Goal: Task Accomplishment & Management: Use online tool/utility

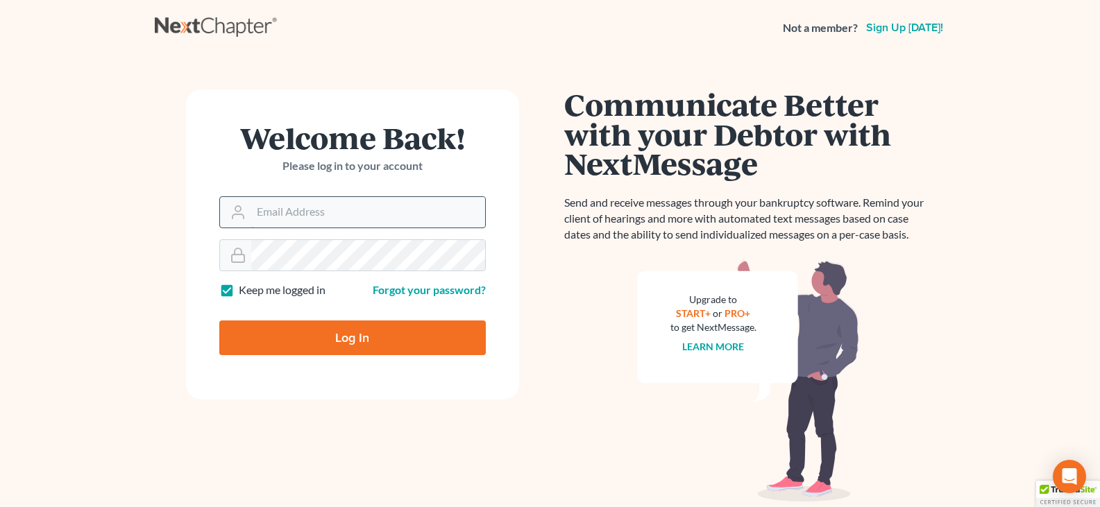
click at [262, 216] on input "Email Address" at bounding box center [368, 212] width 234 height 31
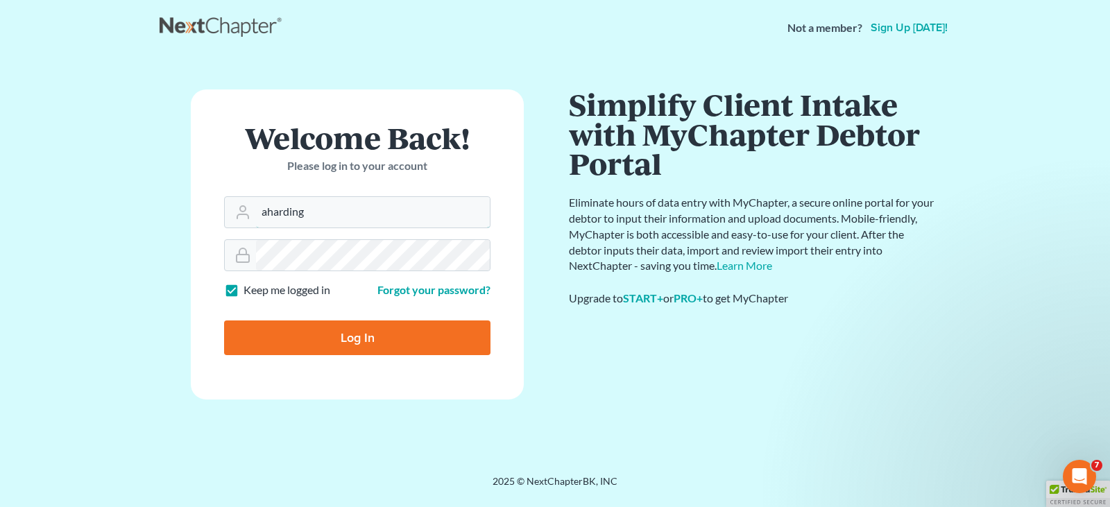
type input "[EMAIL_ADDRESS][DOMAIN_NAME]"
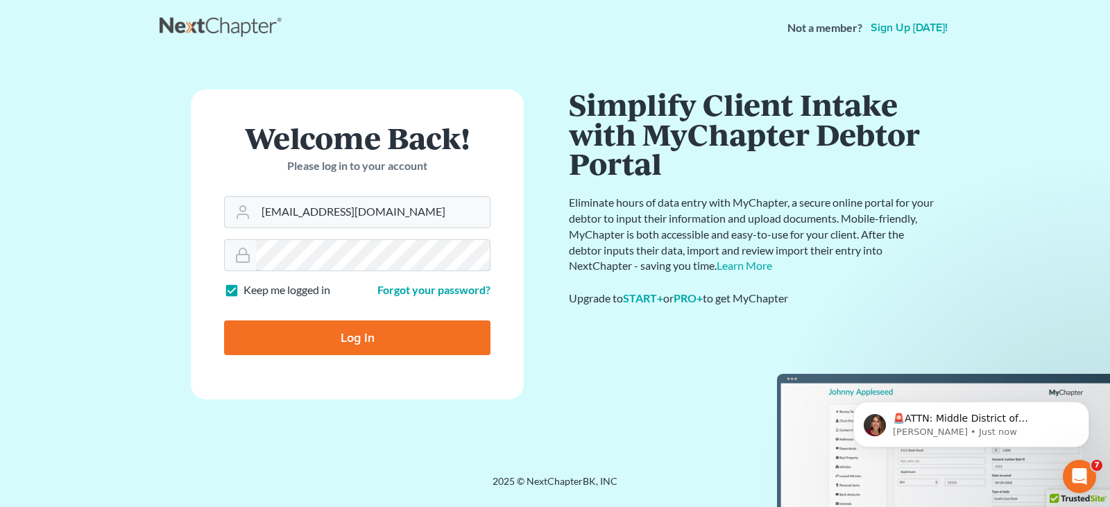
click at [224, 321] on input "Log In" at bounding box center [357, 338] width 266 height 35
type input "Thinking..."
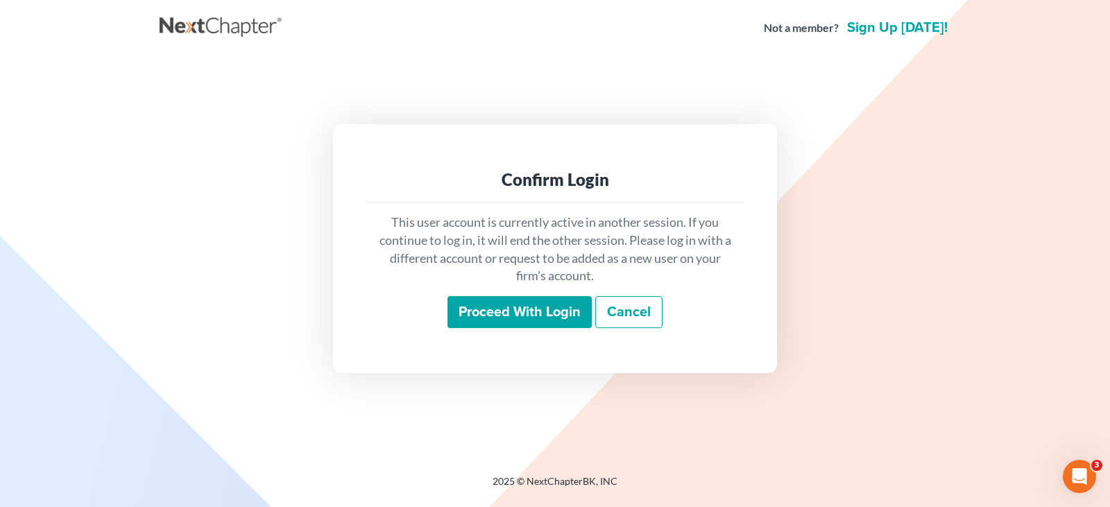
drag, startPoint x: 504, startPoint y: 296, endPoint x: 511, endPoint y: 310, distance: 15.2
click at [509, 304] on input "Proceed with login" at bounding box center [519, 312] width 144 height 32
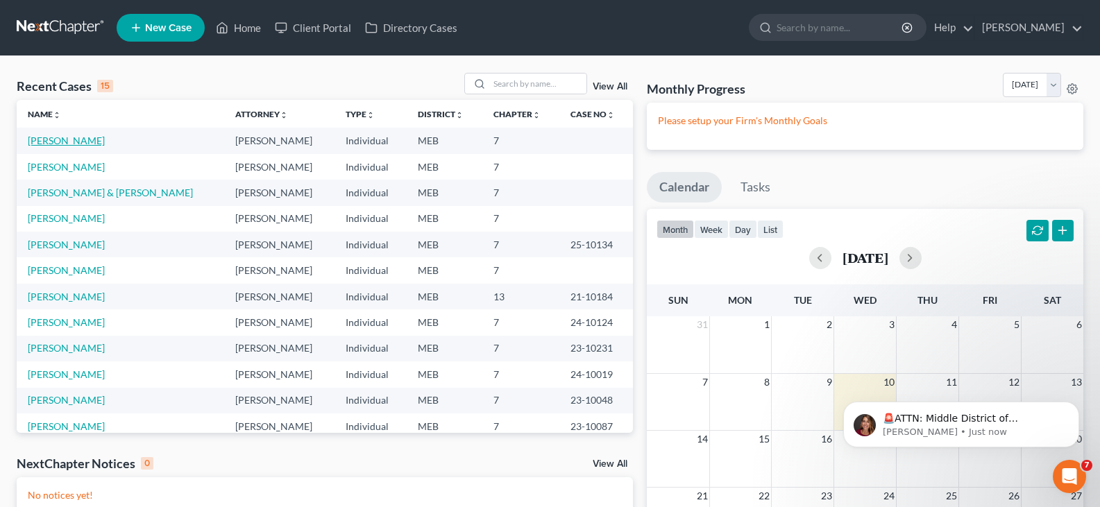
click at [70, 142] on link "[PERSON_NAME]" at bounding box center [66, 141] width 77 height 12
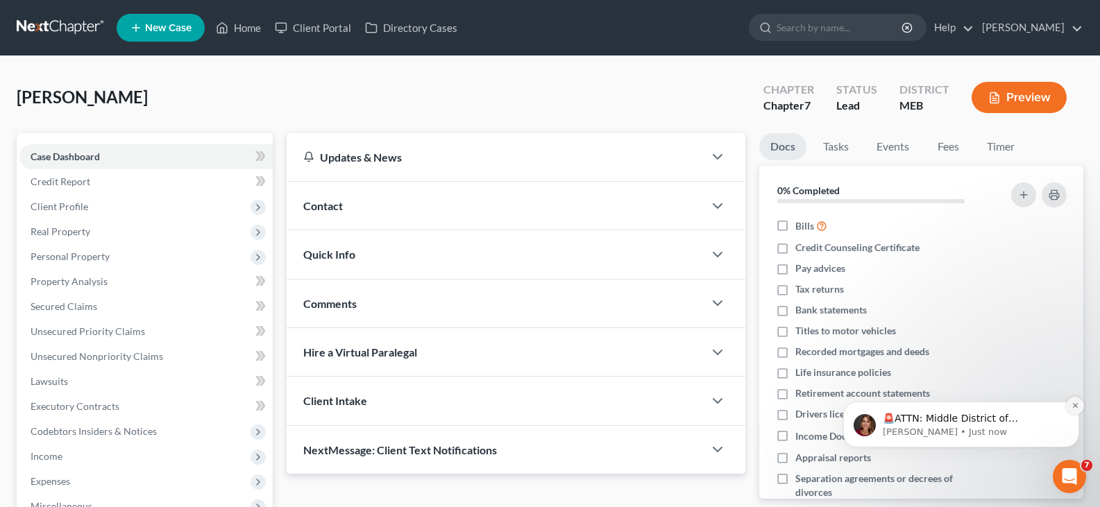
click at [1070, 404] on button "Dismiss notification" at bounding box center [1075, 406] width 18 height 18
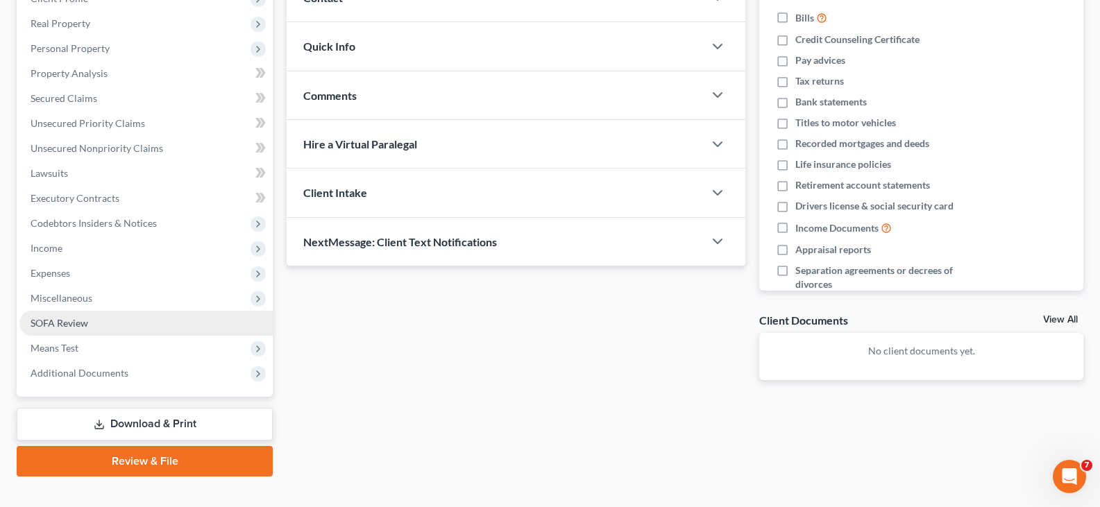
click at [58, 317] on span "SOFA Review" at bounding box center [60, 323] width 58 height 12
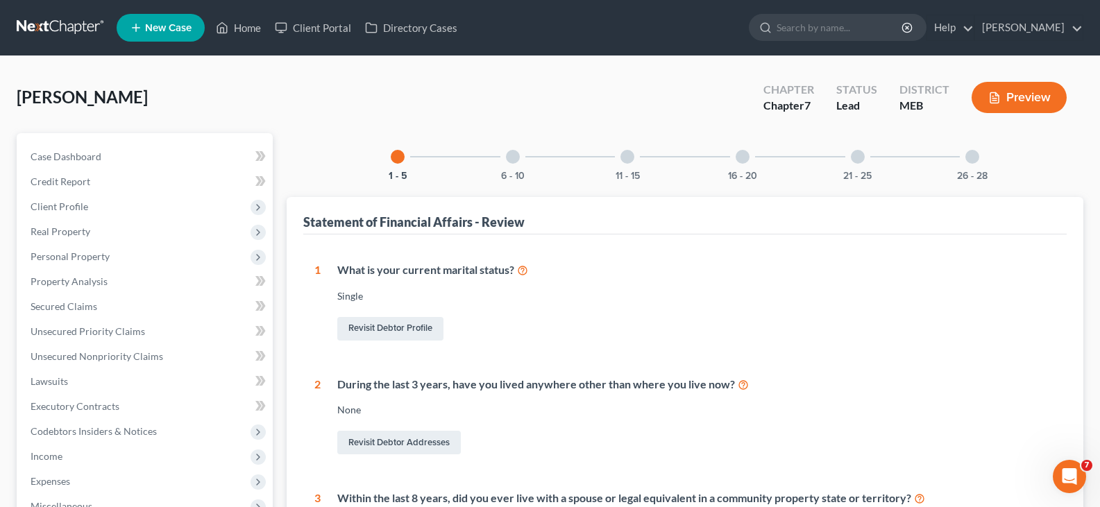
click at [511, 165] on div "6 - 10" at bounding box center [512, 156] width 47 height 47
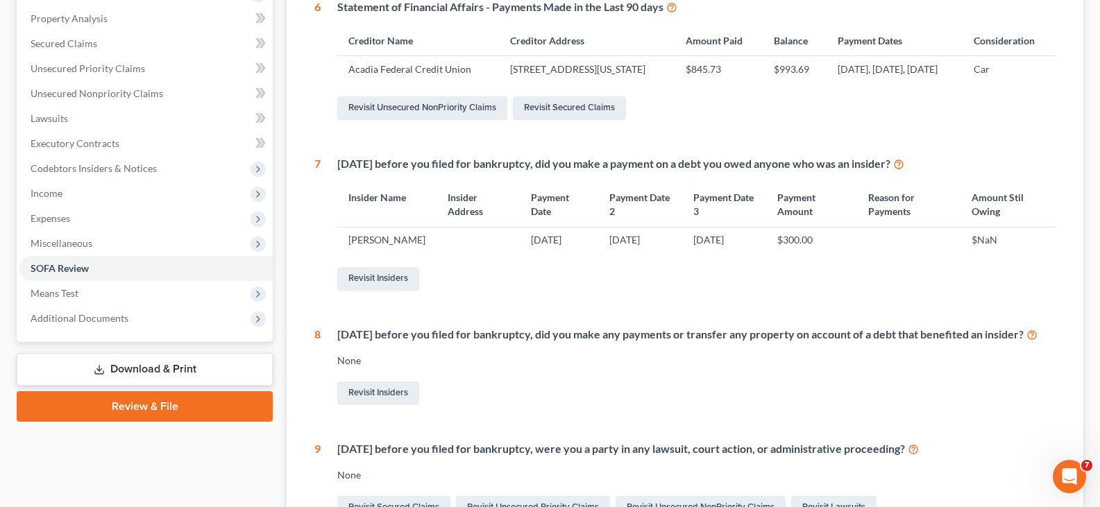
scroll to position [278, 0]
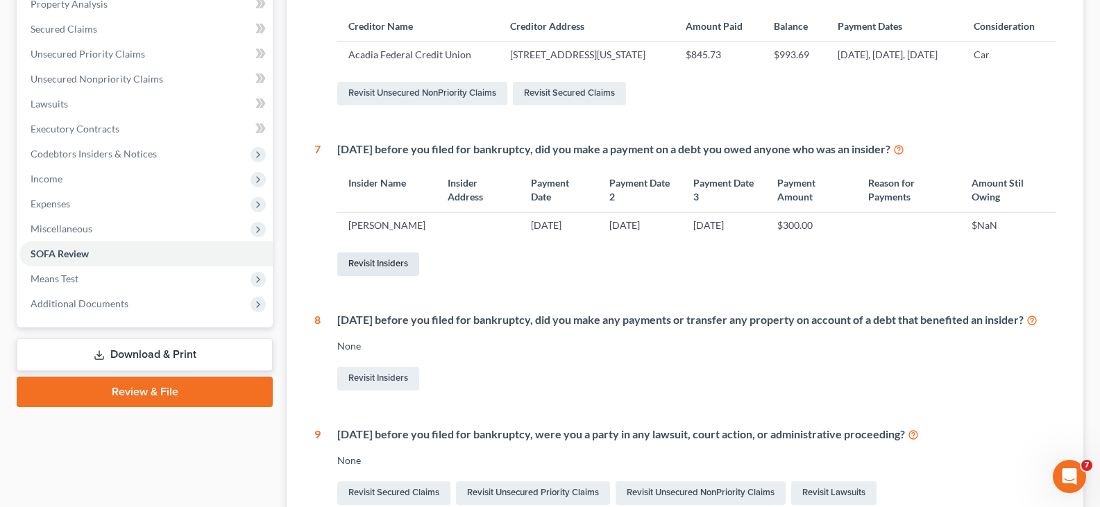
click at [406, 276] on link "Revisit Insiders" at bounding box center [378, 265] width 82 height 24
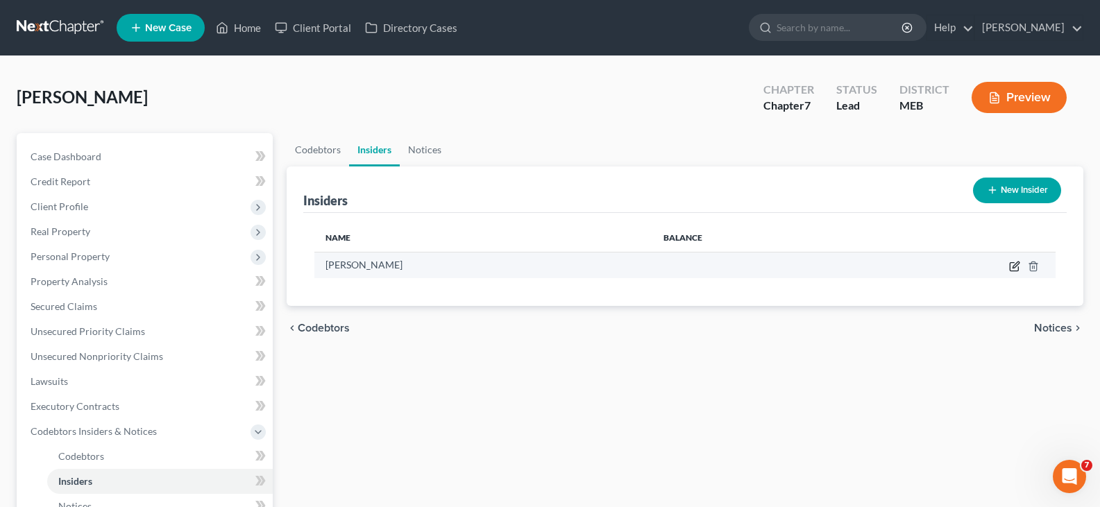
click at [1014, 268] on icon "button" at bounding box center [1014, 266] width 11 height 11
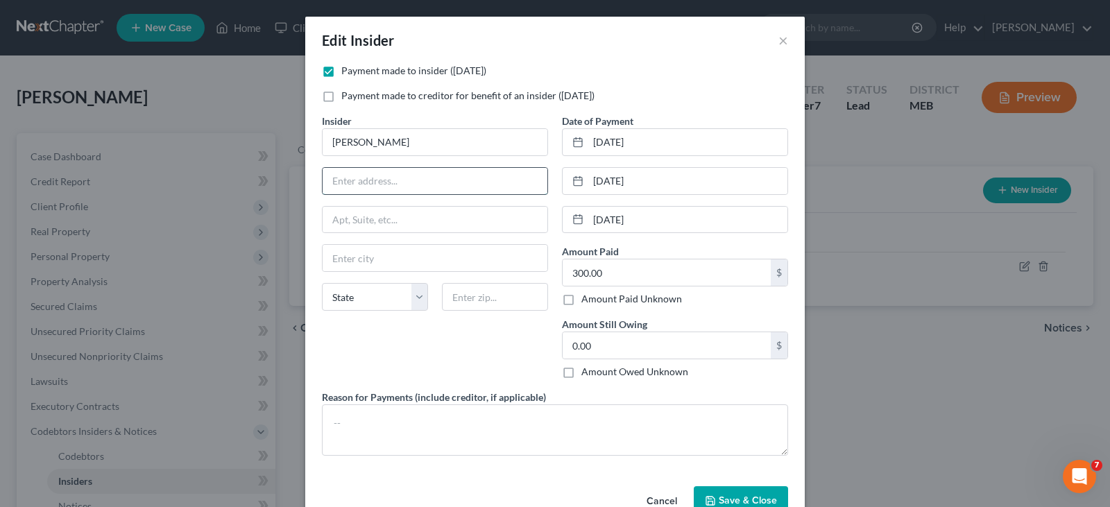
click at [360, 182] on input "text" at bounding box center [435, 181] width 225 height 26
drag, startPoint x: 382, startPoint y: 183, endPoint x: 503, endPoint y: 167, distance: 121.9
click at [503, 167] on div "[STREET_ADDRESS]" at bounding box center [435, 181] width 226 height 28
type input "[STREET_ADDRESS]"
type input "Apt. 104"
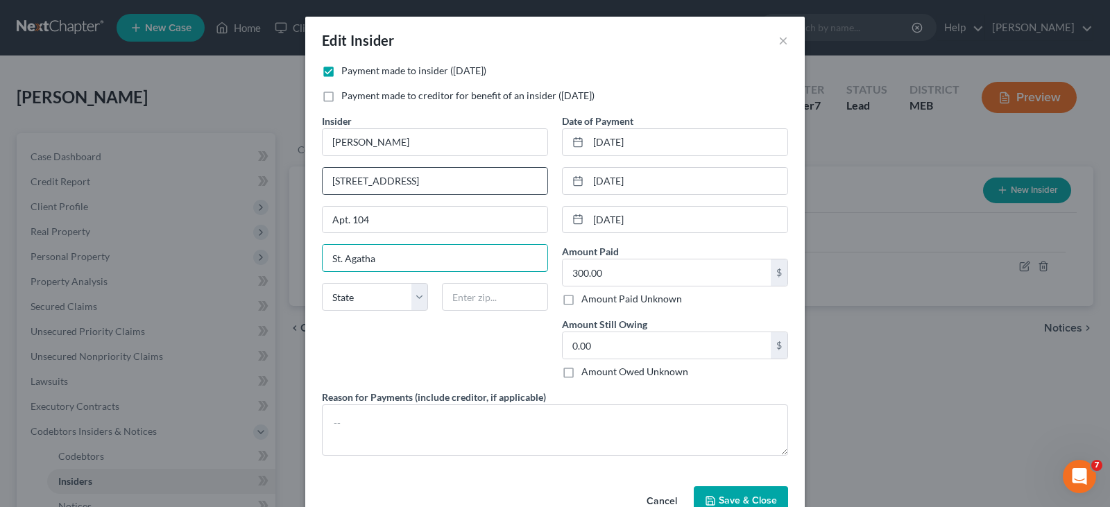
type input "St. Agatha"
select select "20"
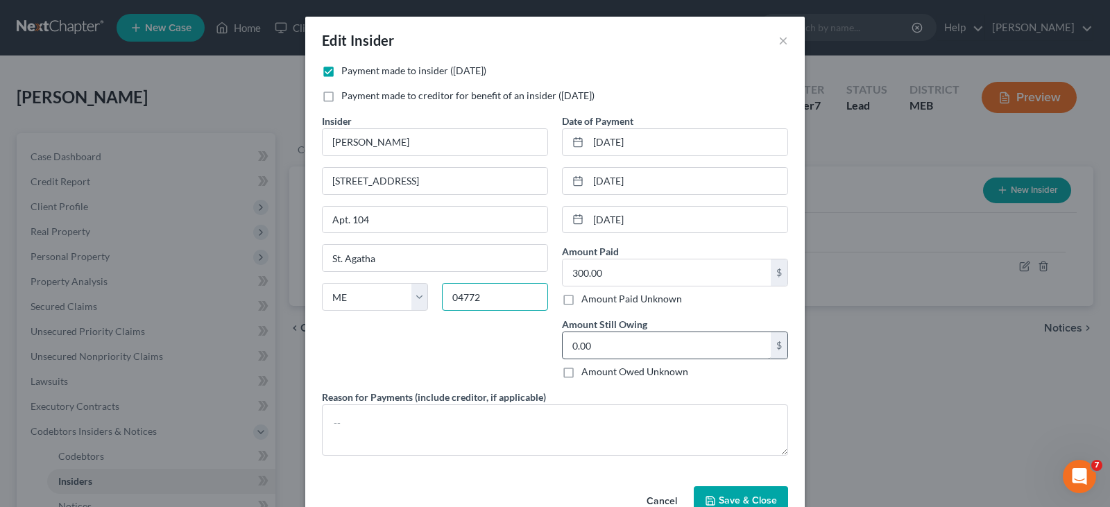
type input "04772"
click at [602, 346] on input "0.00" at bounding box center [667, 345] width 208 height 26
type input "Saint Agatha"
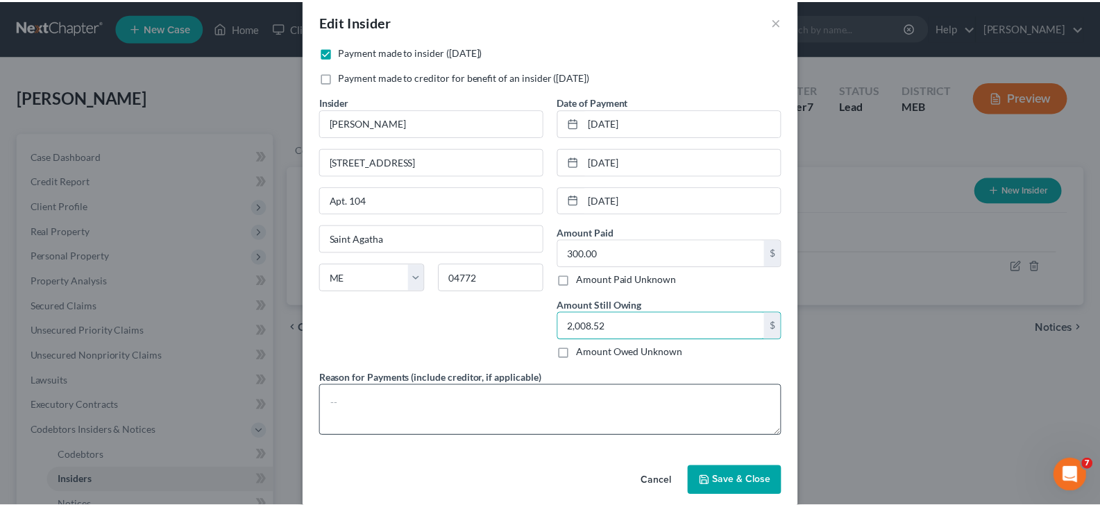
scroll to position [36, 0]
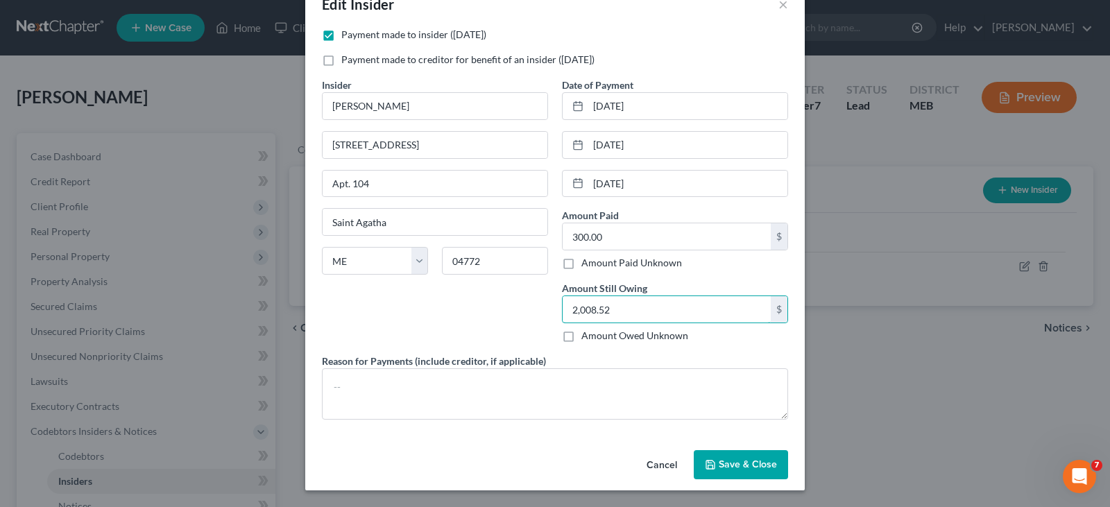
type input "2,008.52"
click at [709, 468] on polyline "button" at bounding box center [710, 466] width 5 height 3
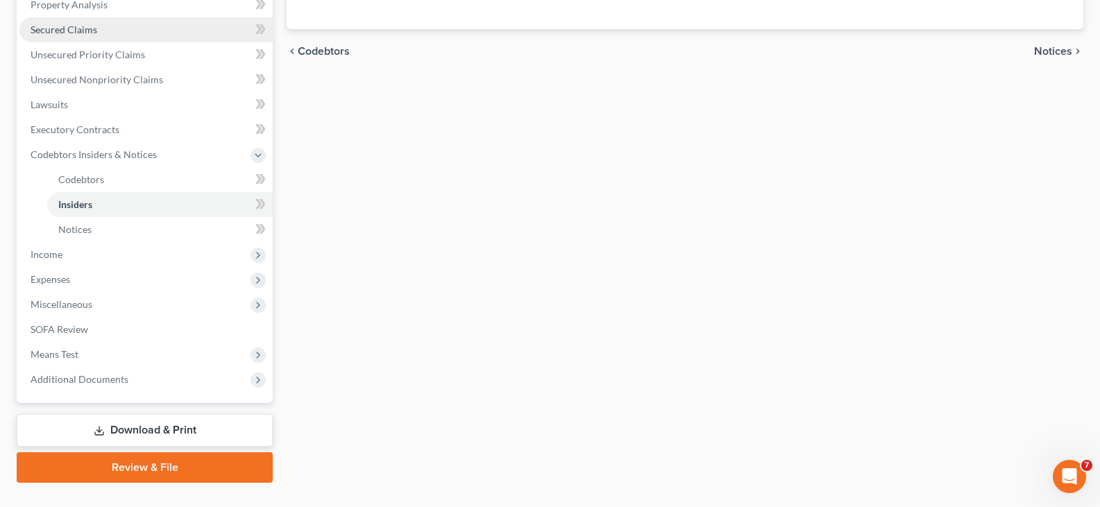
scroll to position [305, 0]
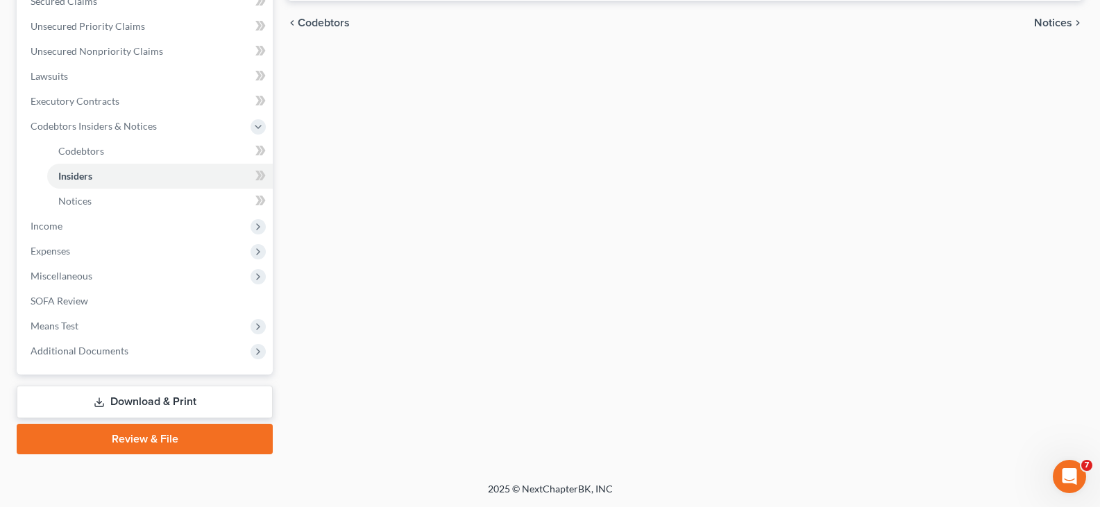
click at [201, 397] on link "Download & Print" at bounding box center [145, 402] width 256 height 33
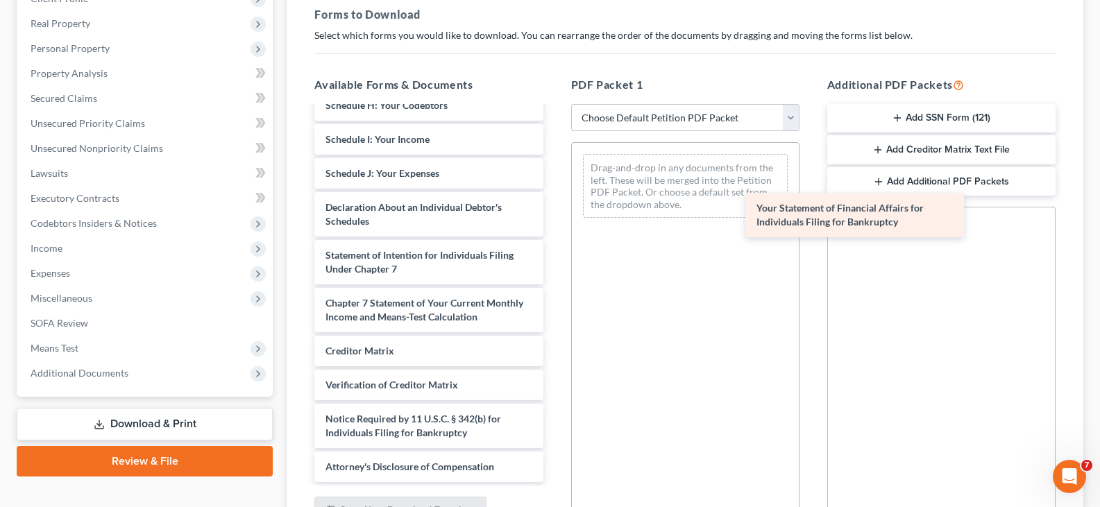
scroll to position [325, 0]
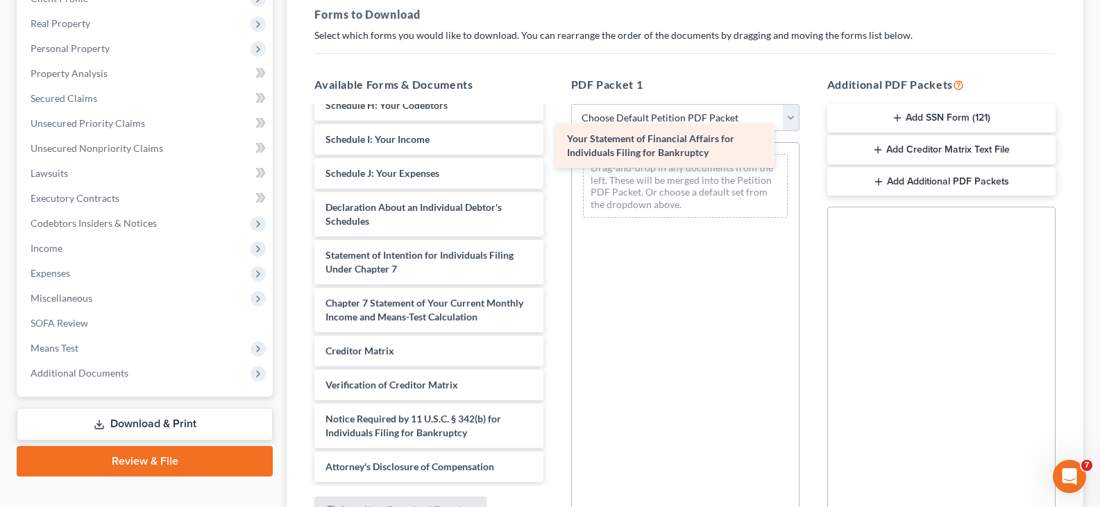
drag, startPoint x: 409, startPoint y: 206, endPoint x: 650, endPoint y: 137, distance: 251.0
click at [554, 137] on div "Your Statement of Financial Affairs for Individuals Filing for Bankruptcy Volun…" at bounding box center [428, 139] width 250 height 685
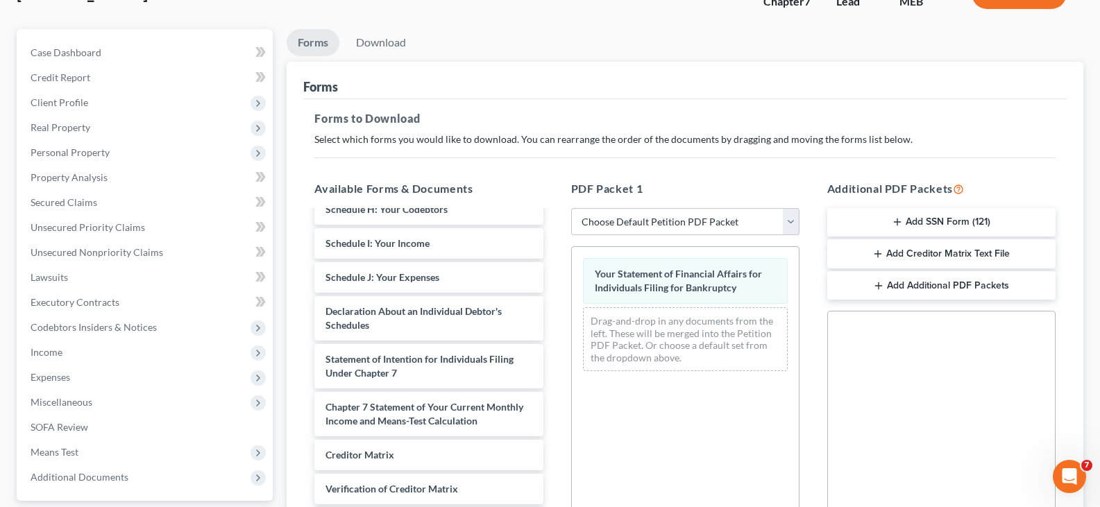
scroll to position [0, 0]
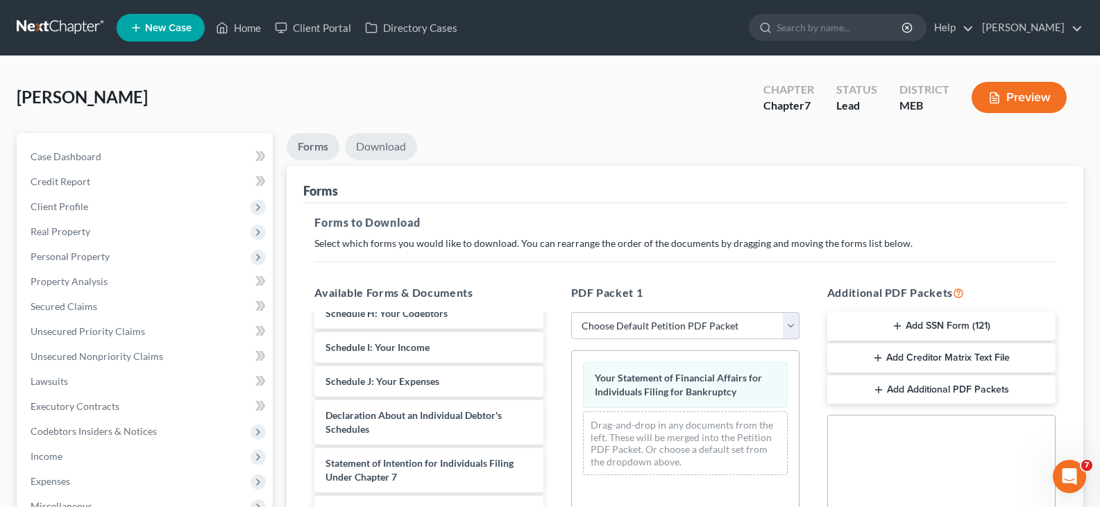
click at [367, 146] on link "Download" at bounding box center [381, 146] width 72 height 27
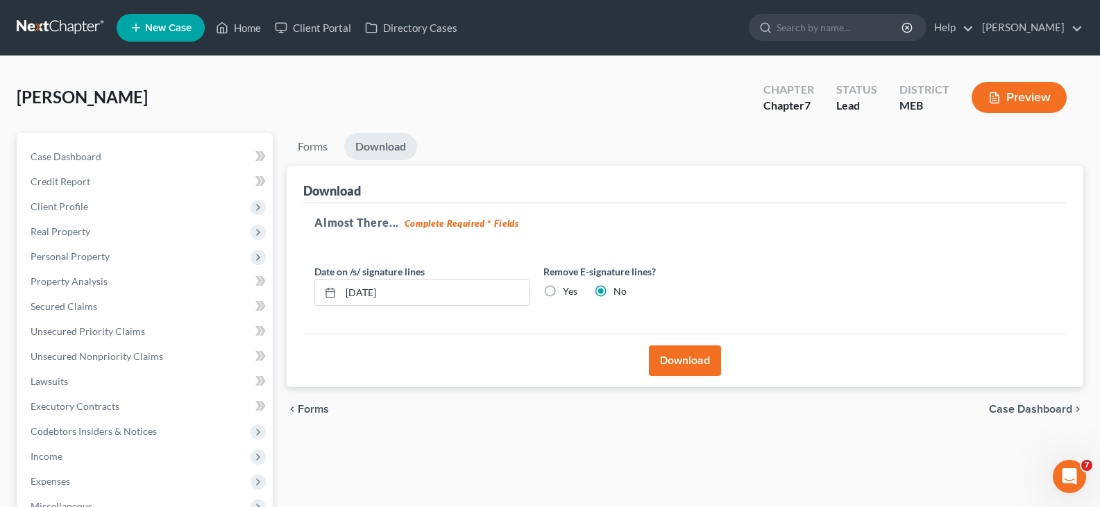
click at [679, 368] on button "Download" at bounding box center [685, 361] width 72 height 31
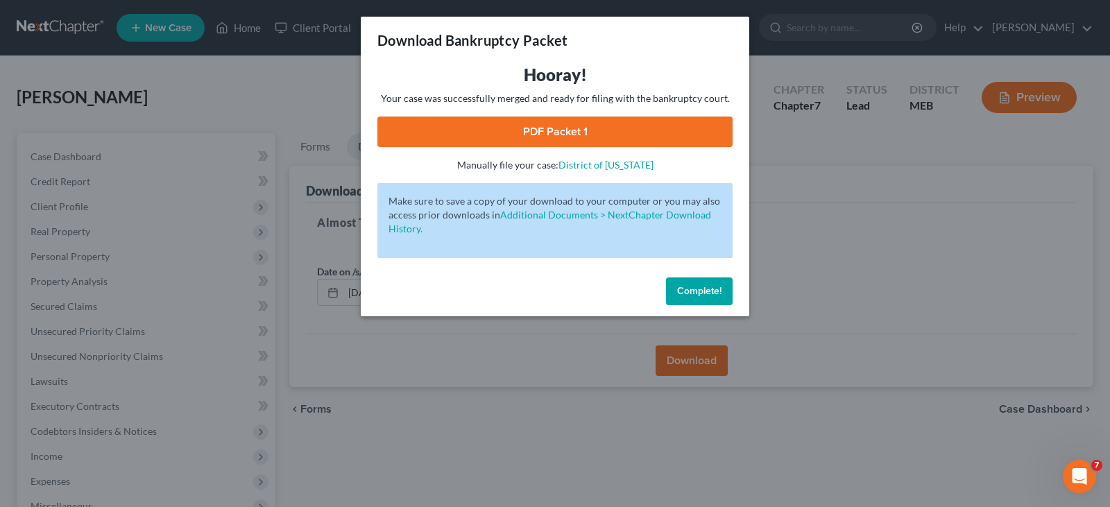
click at [584, 128] on link "PDF Packet 1" at bounding box center [554, 132] width 355 height 31
click at [699, 291] on span "Complete!" at bounding box center [699, 291] width 44 height 12
